Goal: Task Accomplishment & Management: Use online tool/utility

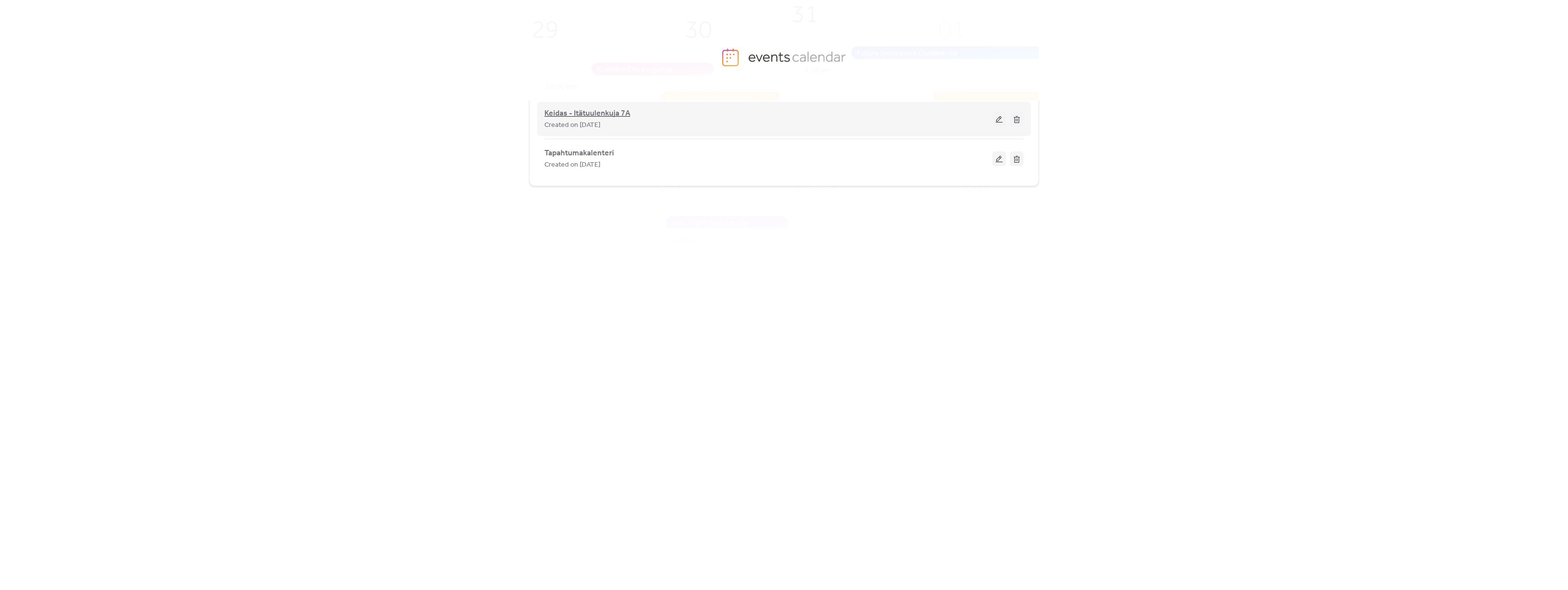
click at [579, 116] on span "Keidas - Itätuulenkuja 7A" at bounding box center [587, 113] width 86 height 12
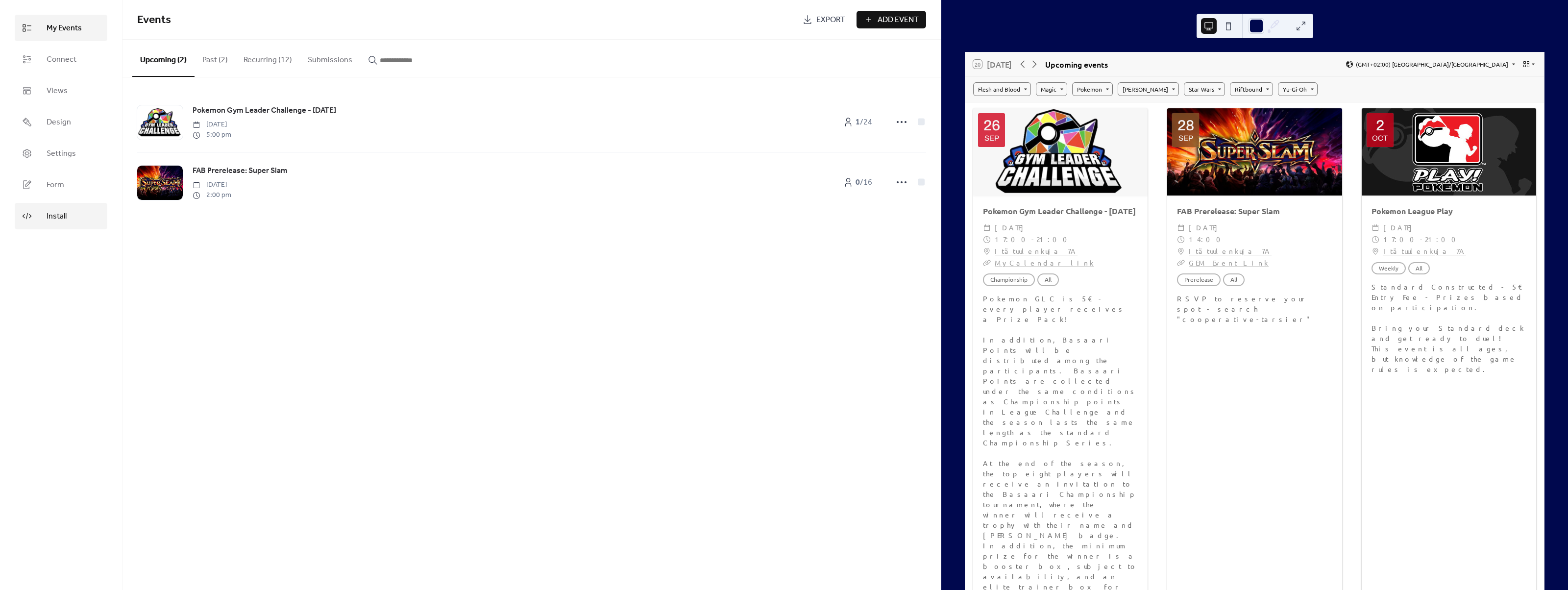
click at [69, 217] on link "Install" at bounding box center [61, 216] width 93 height 26
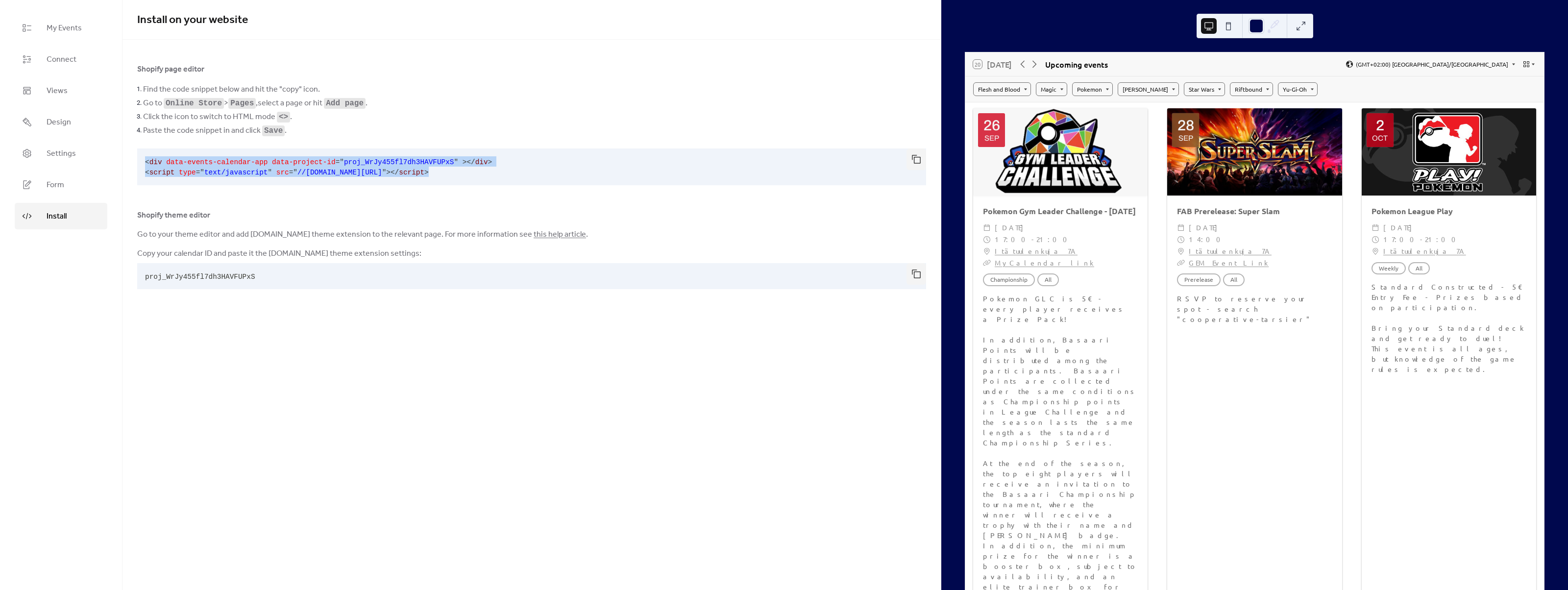
drag, startPoint x: 466, startPoint y: 171, endPoint x: 128, endPoint y: 158, distance: 338.2
click at [128, 158] on div "Shopify page editor Find the code snippet below and hit the "copy" icon. Go to …" at bounding box center [531, 178] width 818 height 230
copy code "< div data-events-calendar-app data-project-id = " proj_WrJy455fl7dh3HAVFUPxS "…"
